Goal: Information Seeking & Learning: Learn about a topic

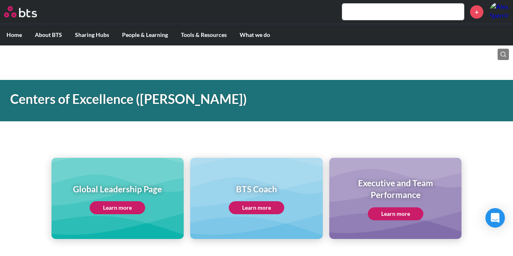
scroll to position [81, 0]
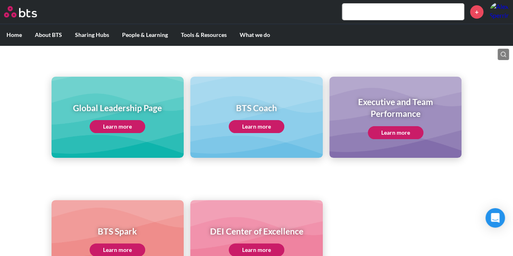
click at [135, 126] on link "Learn more" at bounding box center [118, 126] width 56 height 13
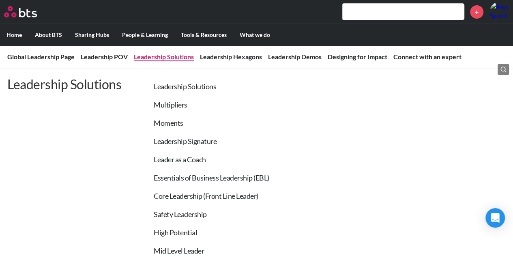
click at [154, 56] on link "Leadership Solutions" at bounding box center [164, 57] width 60 height 8
click at [178, 101] on link "Multipliers" at bounding box center [171, 104] width 34 height 9
click at [176, 105] on link "Multipliers" at bounding box center [171, 104] width 34 height 9
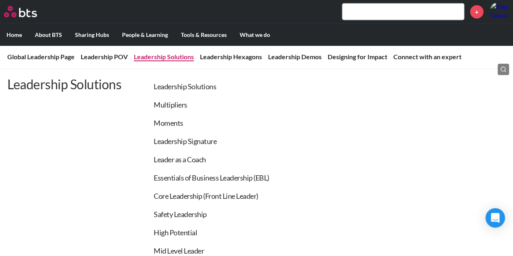
scroll to position [1069, 0]
click at [179, 102] on link "Multipliers" at bounding box center [171, 104] width 34 height 9
click at [187, 108] on li "Multipliers" at bounding box center [203, 103] width 132 height 18
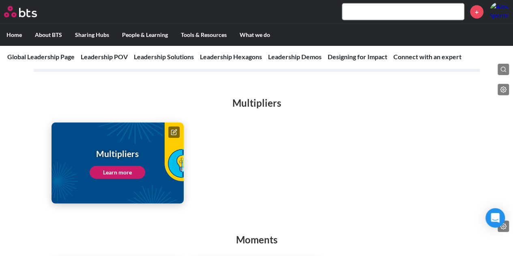
scroll to position [1048, 0]
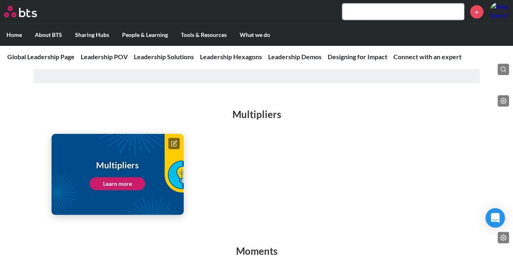
click at [119, 165] on div "Multipliers Learn more" at bounding box center [118, 174] width 56 height 31
click at [122, 178] on link "Learn more" at bounding box center [118, 183] width 56 height 13
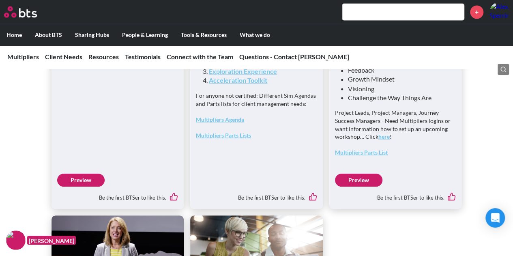
scroll to position [2230, 0]
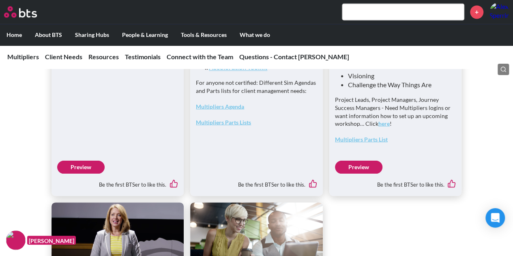
click at [77, 174] on link "Preview" at bounding box center [80, 167] width 47 height 13
